Goal: Task Accomplishment & Management: Complete application form

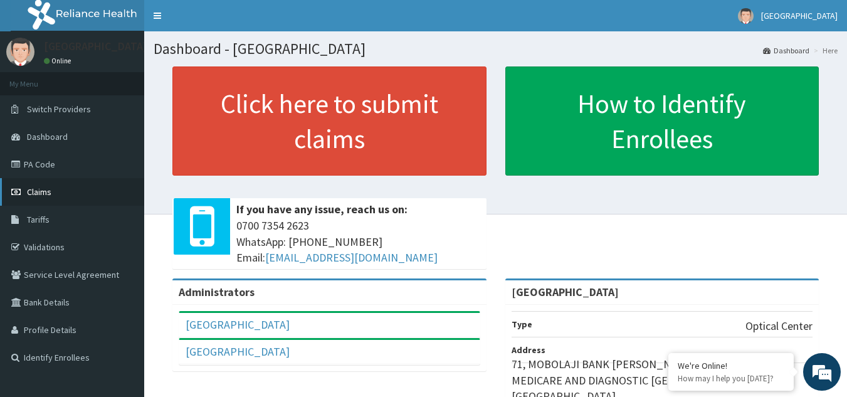
click at [60, 189] on link "Claims" at bounding box center [72, 192] width 144 height 28
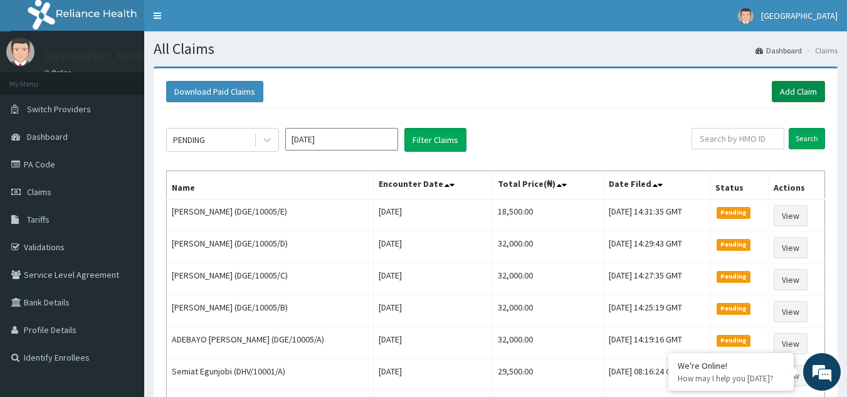
click at [798, 86] on link "Add Claim" at bounding box center [798, 91] width 53 height 21
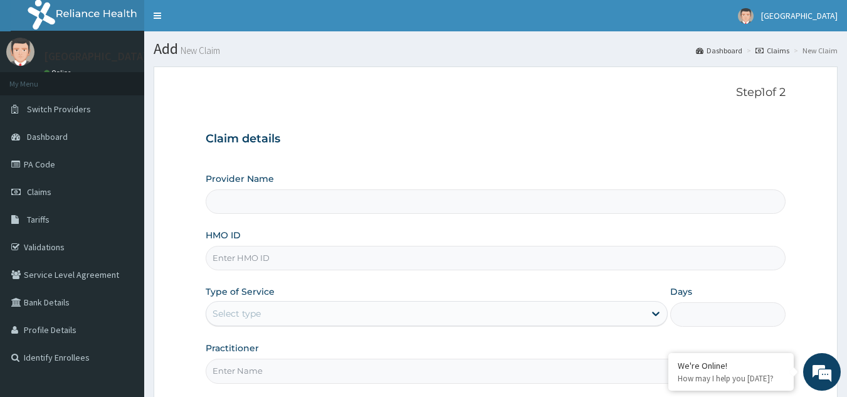
type input "[GEOGRAPHIC_DATA]"
click at [288, 257] on input "HMO ID" at bounding box center [496, 258] width 580 height 24
type input "FBL/10022/A"
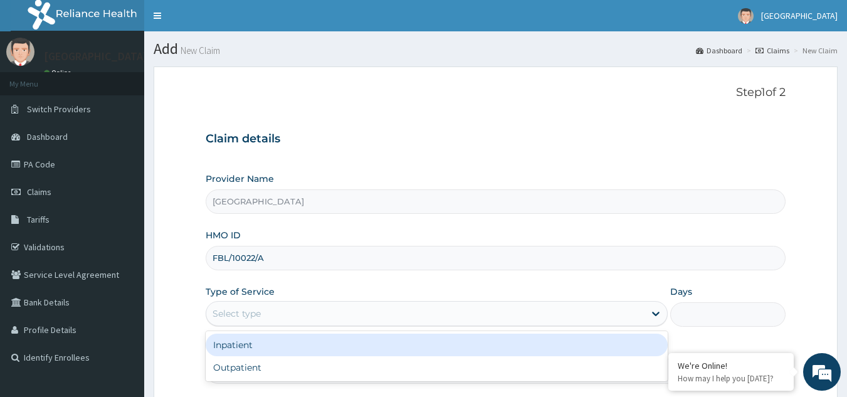
click at [256, 311] on div "Select type" at bounding box center [236, 313] width 48 height 13
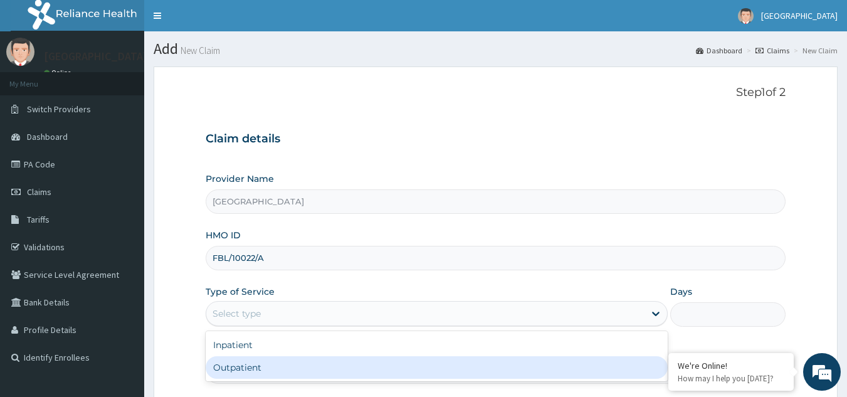
click at [253, 365] on div "Outpatient" at bounding box center [437, 367] width 462 height 23
type input "1"
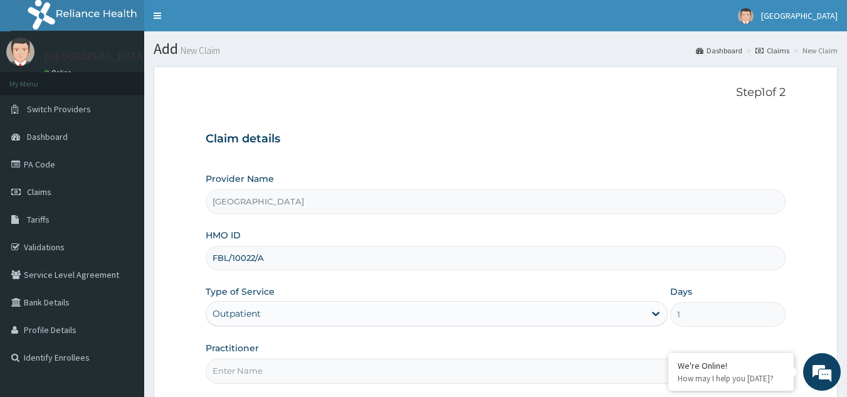
scroll to position [118, 0]
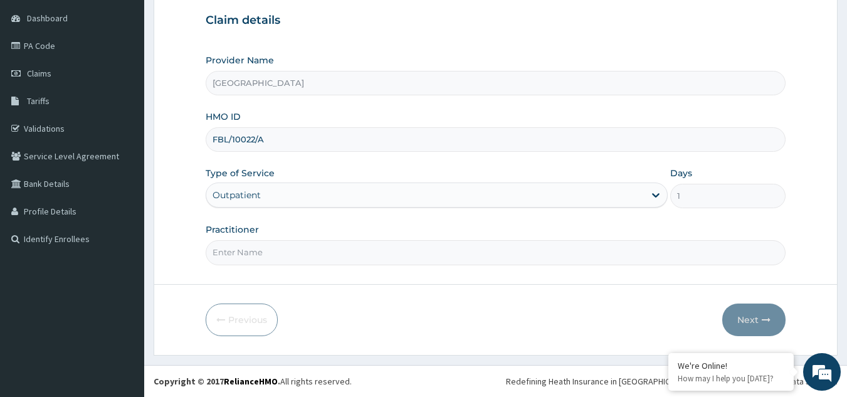
click at [324, 256] on input "Practitioner" at bounding box center [496, 252] width 580 height 24
type input "[PERSON_NAME]"
click at [751, 316] on button "Next" at bounding box center [753, 319] width 63 height 33
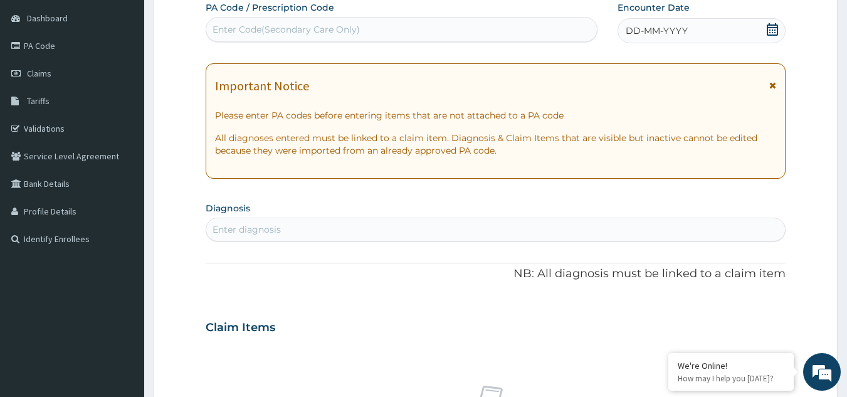
click at [340, 33] on div "Enter Code(Secondary Care Only)" at bounding box center [285, 29] width 147 height 13
type input "PA/AA38F8"
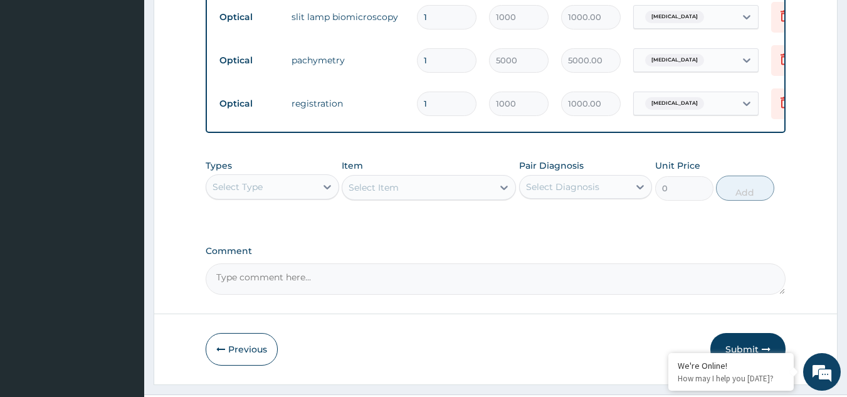
scroll to position [716, 0]
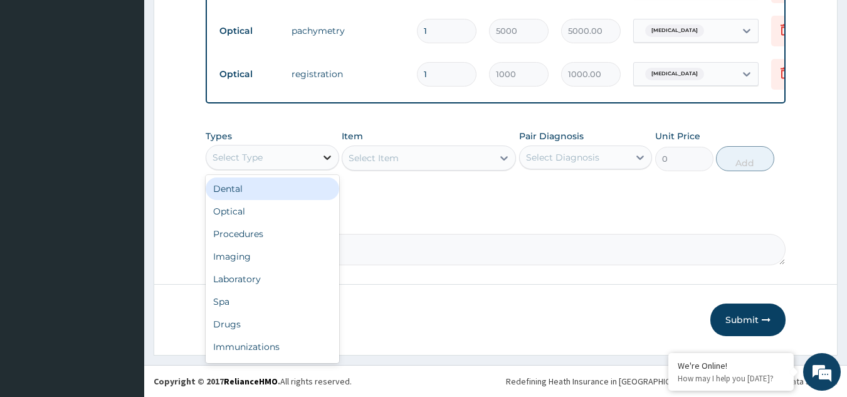
click at [327, 157] on icon at bounding box center [327, 157] width 13 height 13
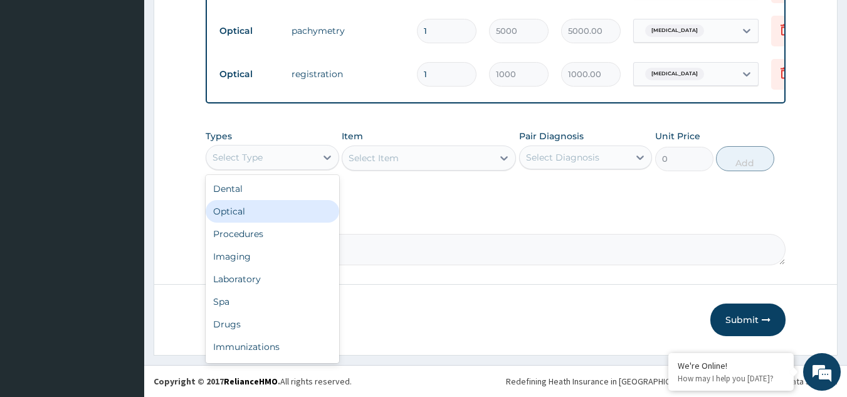
click at [273, 209] on div "Optical" at bounding box center [272, 211] width 133 height 23
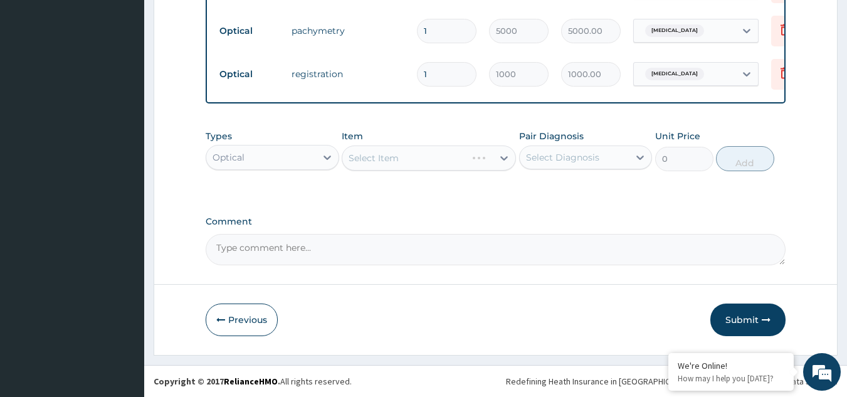
click at [505, 159] on div "Select Item" at bounding box center [429, 157] width 174 height 25
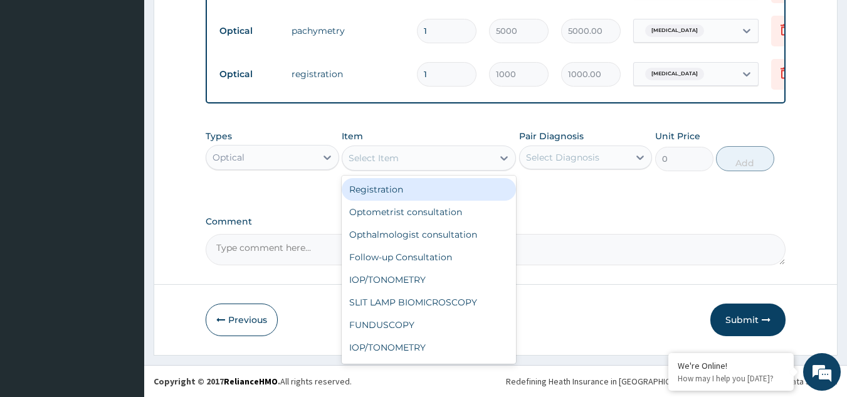
click at [505, 159] on icon at bounding box center [504, 158] width 8 height 4
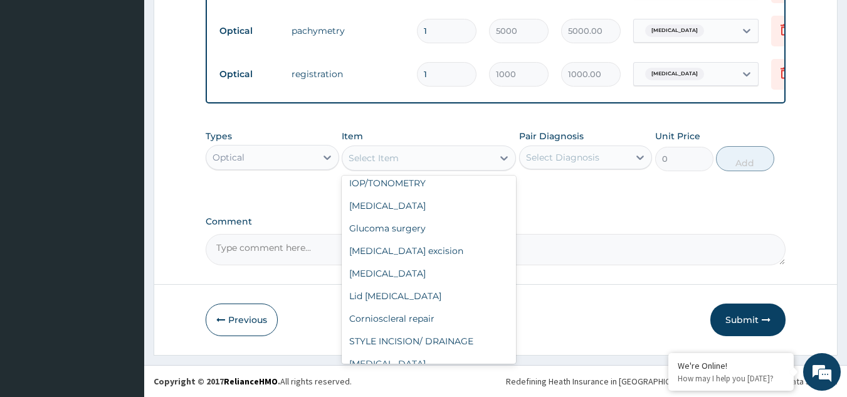
scroll to position [493, 0]
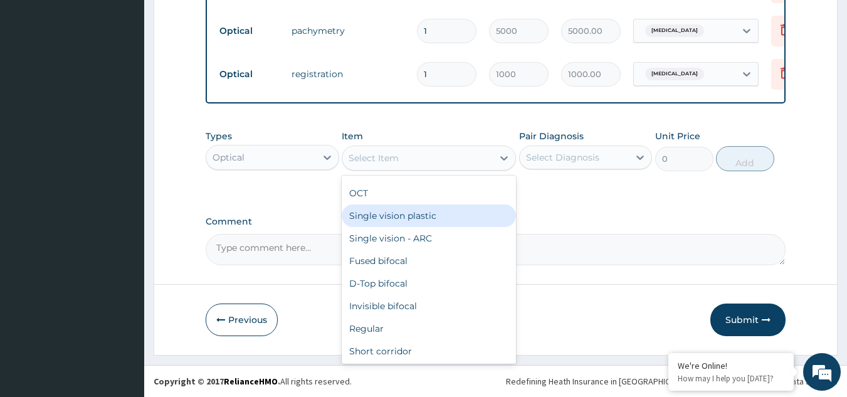
click at [448, 214] on div "Single vision plastic" at bounding box center [429, 215] width 174 height 23
type input "5000"
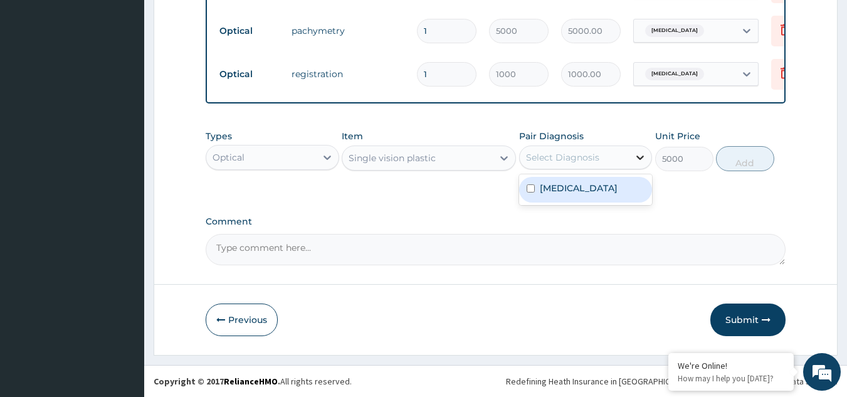
click at [637, 154] on icon at bounding box center [640, 157] width 13 height 13
click at [605, 192] on div "[MEDICAL_DATA]" at bounding box center [585, 190] width 133 height 26
checkbox input "true"
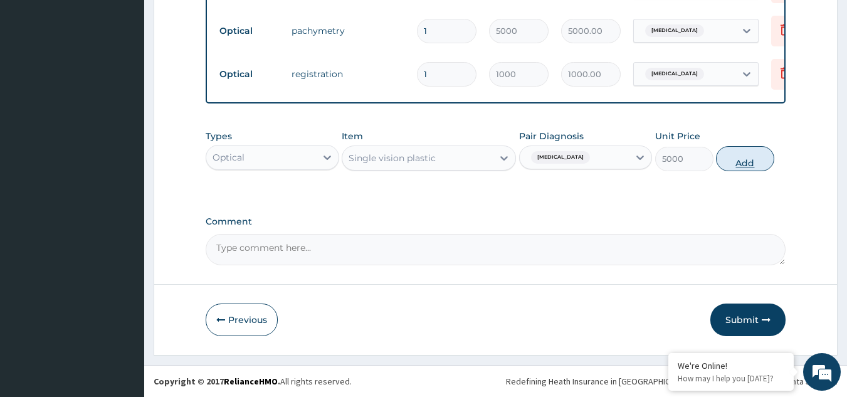
click at [744, 157] on button "Add" at bounding box center [745, 158] width 58 height 25
type input "0"
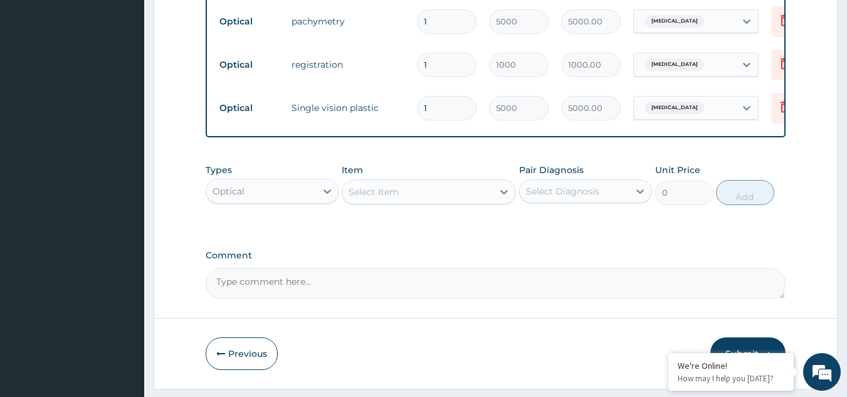
type input "0.00"
type input "2"
type input "10000.00"
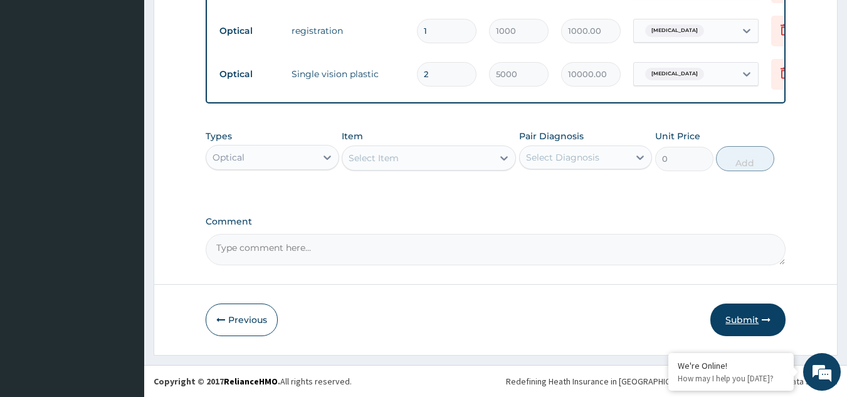
type input "2"
click at [746, 317] on button "Submit" at bounding box center [747, 319] width 75 height 33
